Goal: Check status: Check status

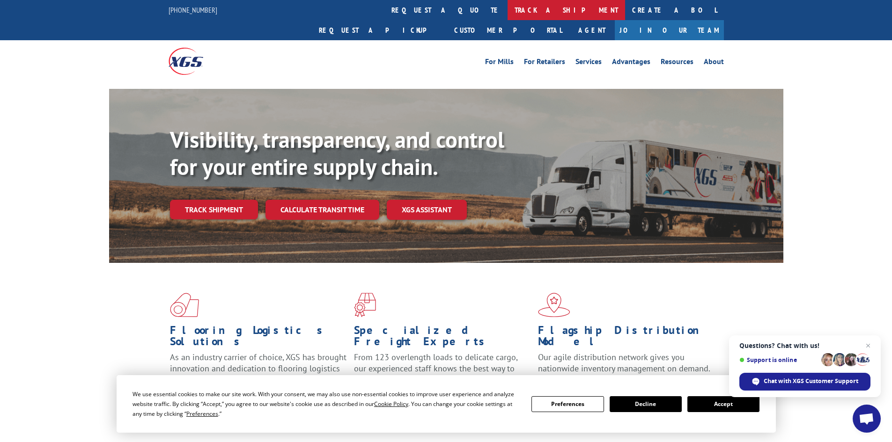
click at [507, 13] on link "track a shipment" at bounding box center [566, 10] width 118 height 20
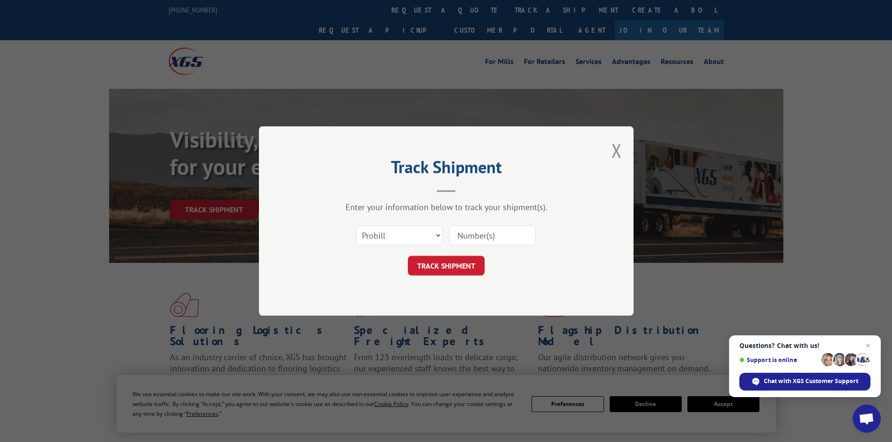
click at [459, 234] on input at bounding box center [492, 236] width 86 height 20
type input "16331144"
click at [443, 264] on button "TRACK SHIPMENT" at bounding box center [446, 266] width 77 height 20
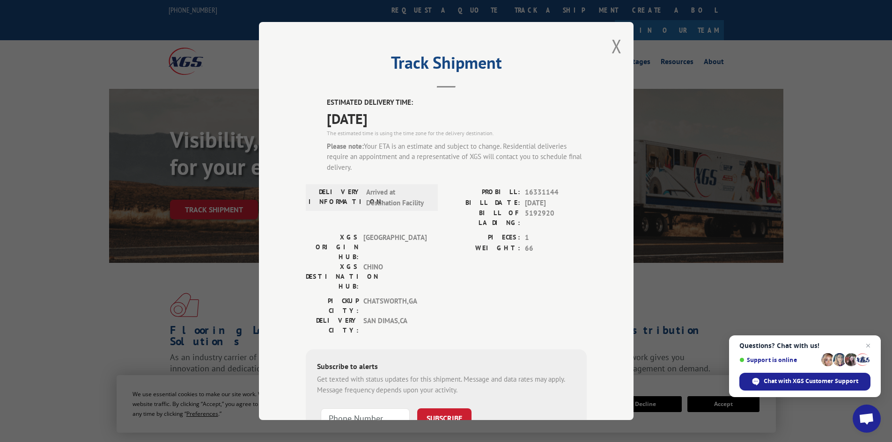
click at [868, 419] on span "Open chat" at bounding box center [866, 419] width 15 height 13
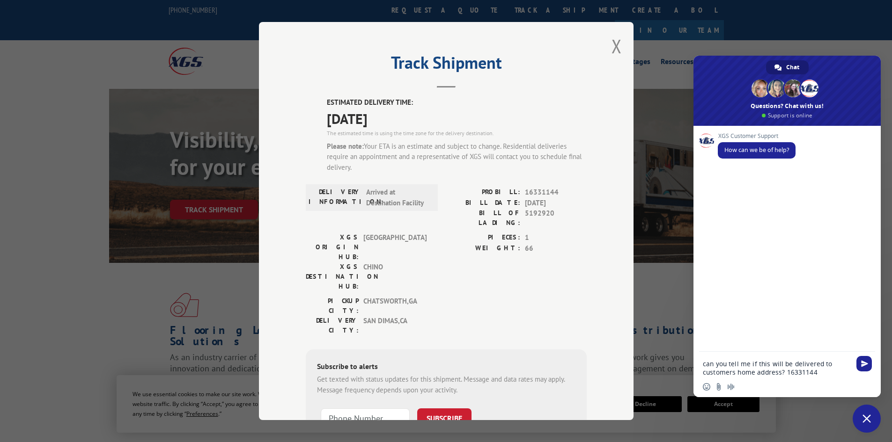
type textarea "can you tell me if this will be delivered to customers home address? 16331144"
click at [863, 357] on div "can you tell me if this will be delivered to customers home address? 16331144" at bounding box center [786, 365] width 187 height 27
click at [864, 365] on span "Send" at bounding box center [864, 363] width 7 height 7
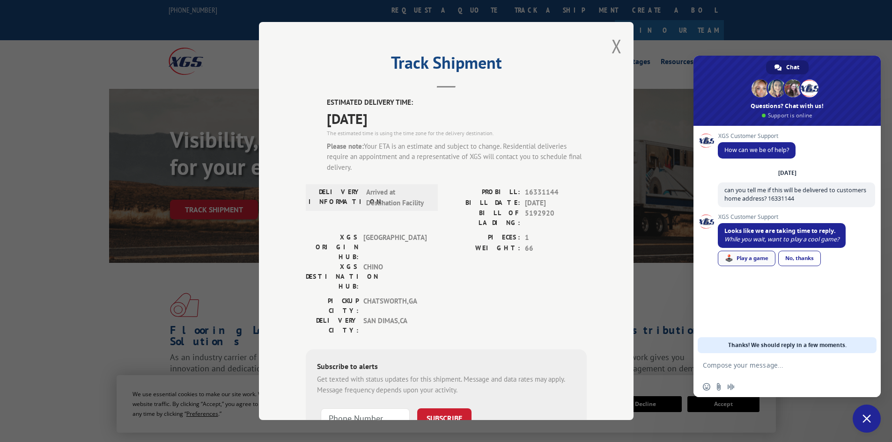
click at [752, 257] on div "🕹️ Play a game" at bounding box center [747, 258] width 58 height 15
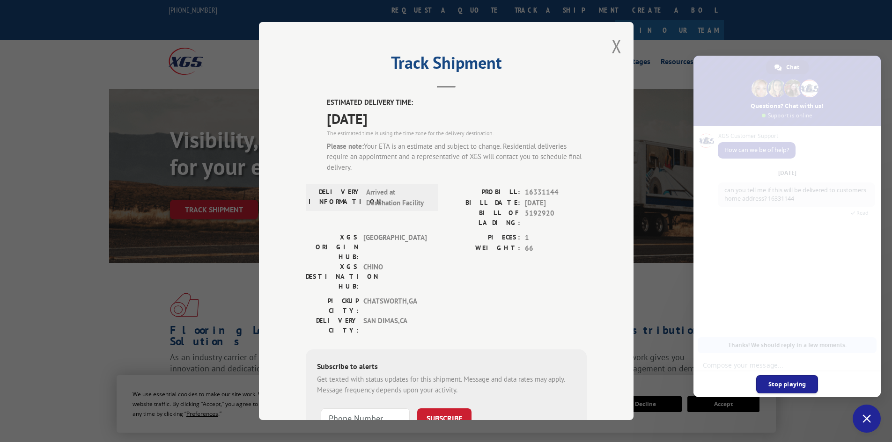
click at [794, 384] on span "Stop playing" at bounding box center [787, 384] width 62 height 18
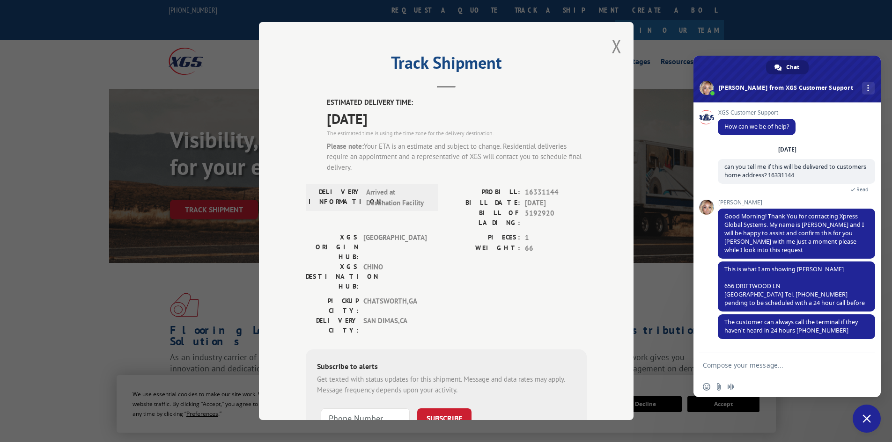
click at [721, 371] on form at bounding box center [777, 365] width 148 height 25
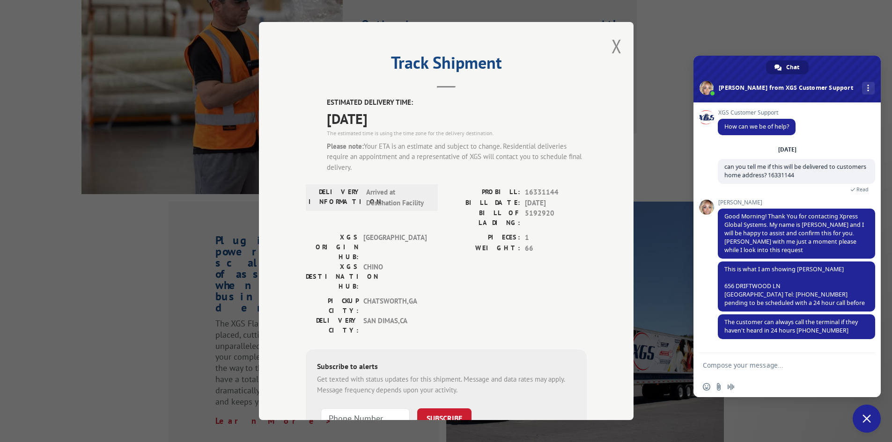
scroll to position [1160, 0]
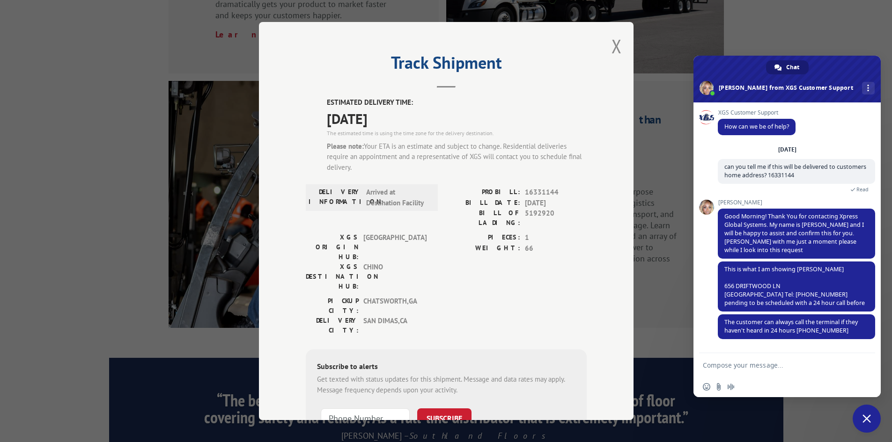
click at [721, 372] on form at bounding box center [777, 365] width 148 height 25
click at [734, 359] on form at bounding box center [777, 365] width 148 height 25
click at [738, 366] on textarea "Compose your message..." at bounding box center [777, 365] width 148 height 8
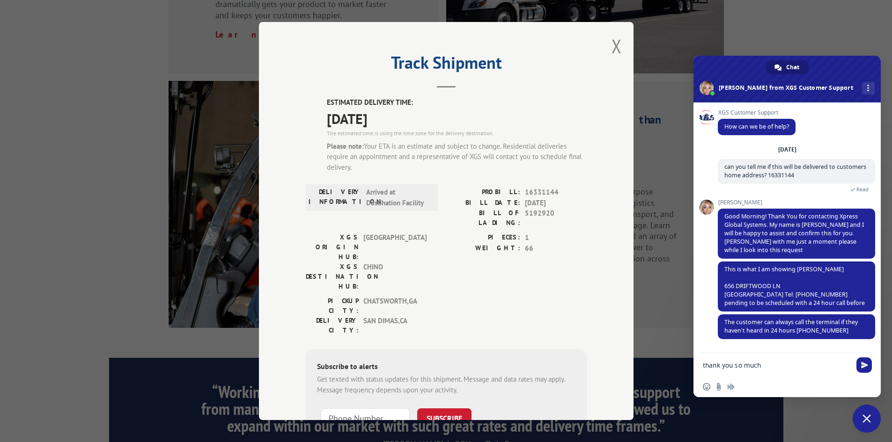
type textarea "thank you so much"
click at [868, 420] on span "Close chat" at bounding box center [866, 419] width 8 height 8
